Goal: Check status: Verify the current state of an ongoing process or item

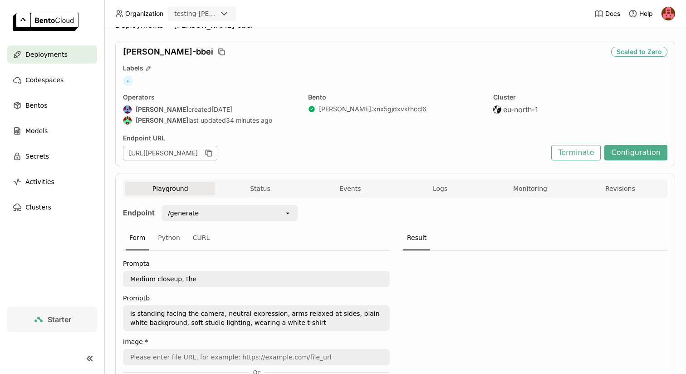
scroll to position [16, 0]
click at [430, 186] on button "Logs" at bounding box center [440, 189] width 90 height 14
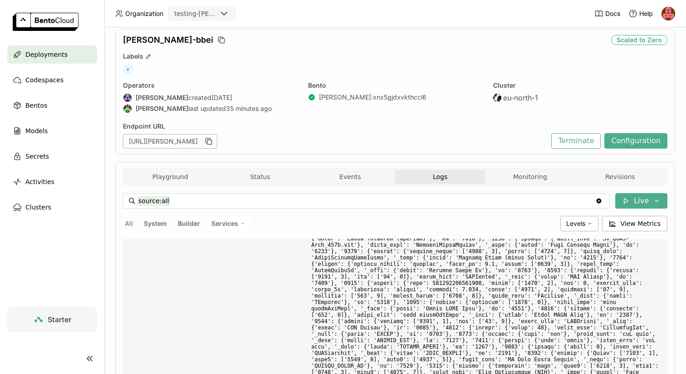
click at [518, 168] on div "Playground Status Events Logs Monitoring Revisions" at bounding box center [395, 176] width 545 height 18
click at [519, 172] on button "Monitoring" at bounding box center [530, 177] width 90 height 14
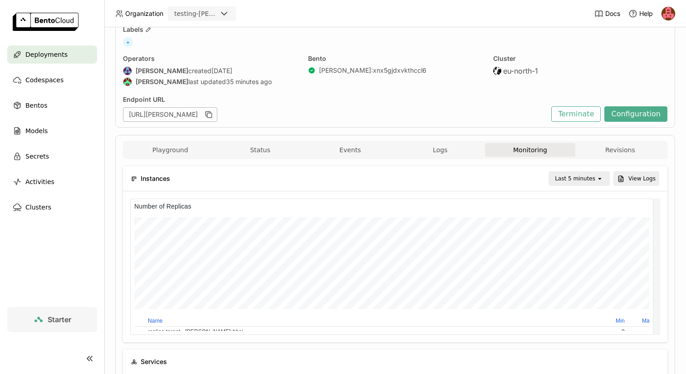
click at [550, 178] on div "Last 5 minutes" at bounding box center [573, 178] width 47 height 13
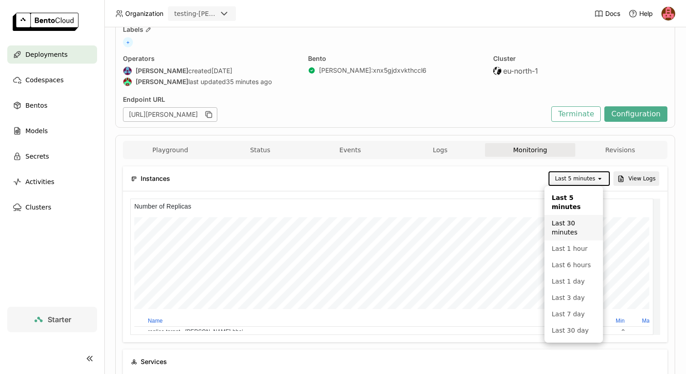
click at [562, 229] on div "Last 30 minutes" at bounding box center [574, 227] width 44 height 18
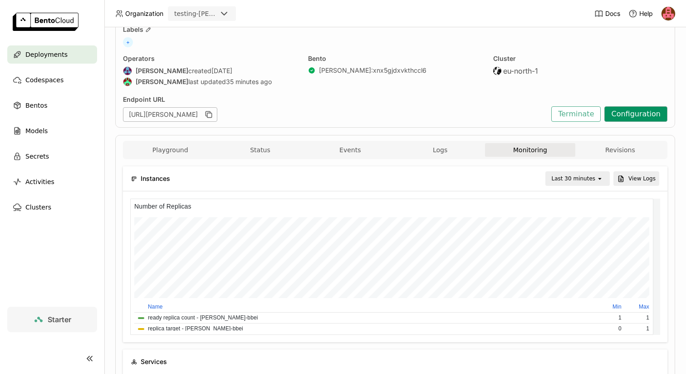
click at [634, 117] on button "Configuration" at bounding box center [636, 113] width 63 height 15
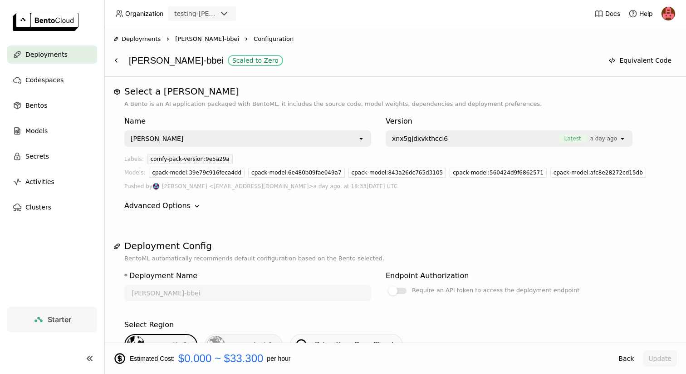
click at [182, 39] on span "[PERSON_NAME]-bbei" at bounding box center [207, 38] width 64 height 9
